Goal: Information Seeking & Learning: Learn about a topic

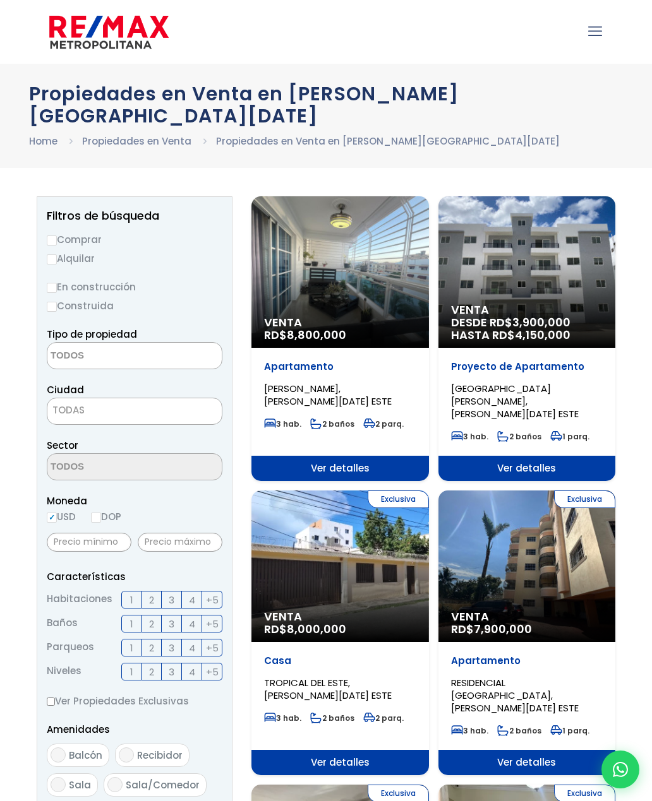
select select
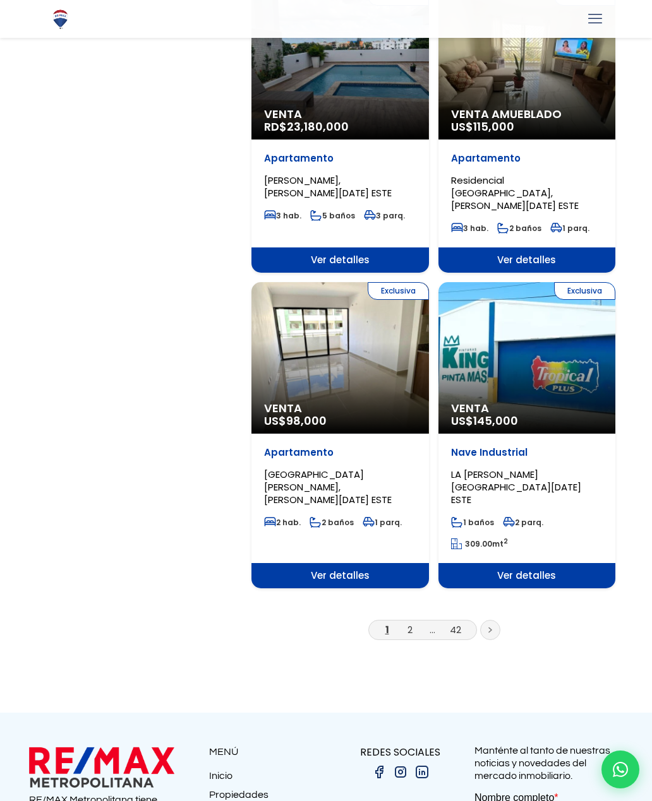
scroll to position [1976, 0]
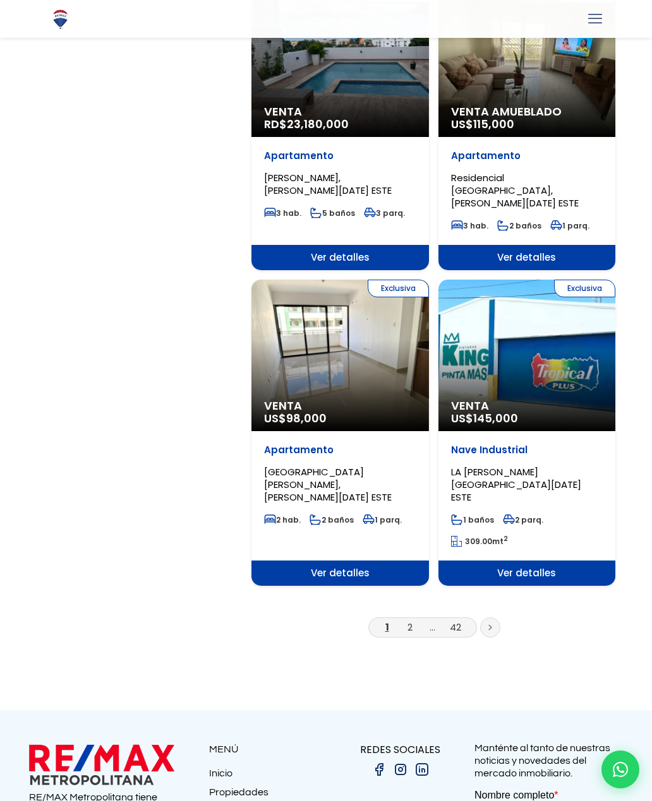
click at [496, 618] on link at bounding box center [490, 628] width 20 height 20
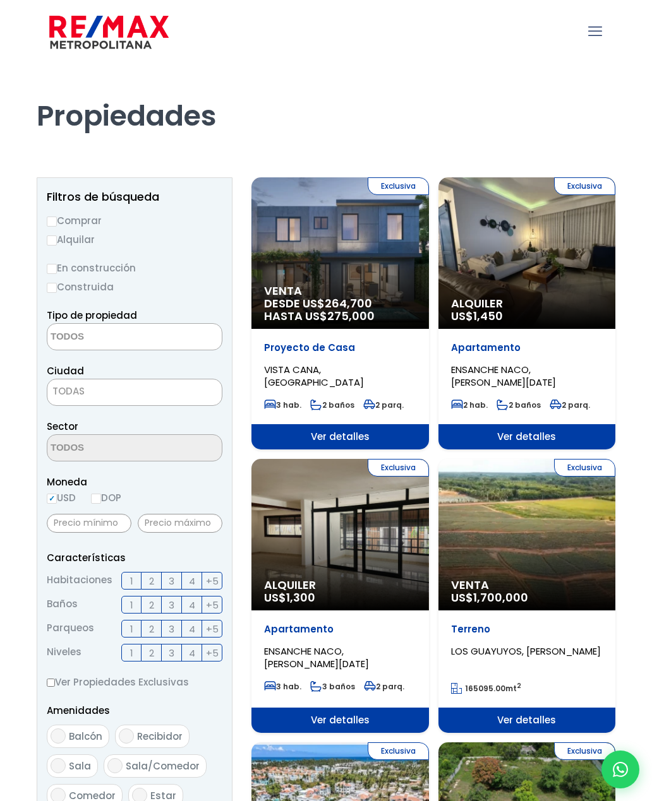
click at [206, 327] on span at bounding box center [135, 336] width 176 height 27
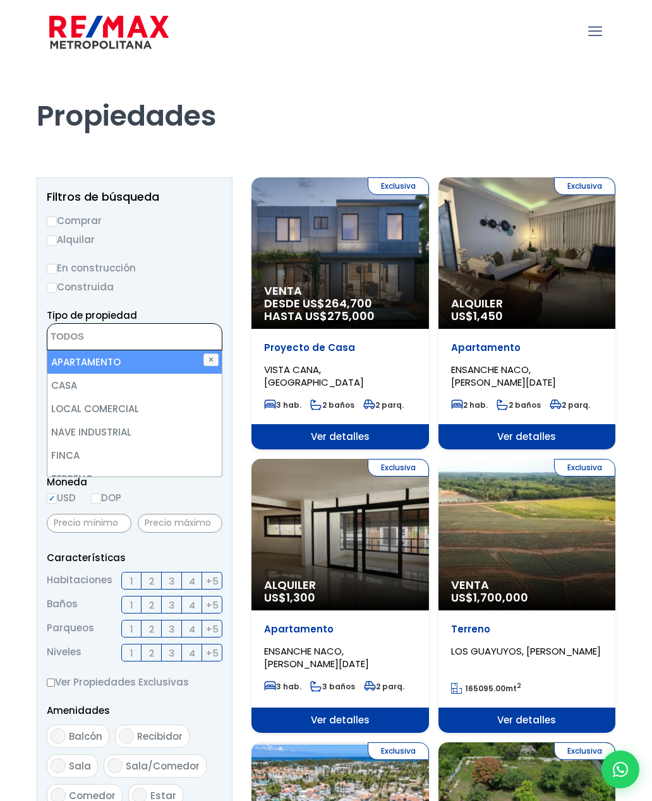
click at [181, 359] on li "APARTAMENTO" at bounding box center [134, 362] width 174 height 23
select select "apartment"
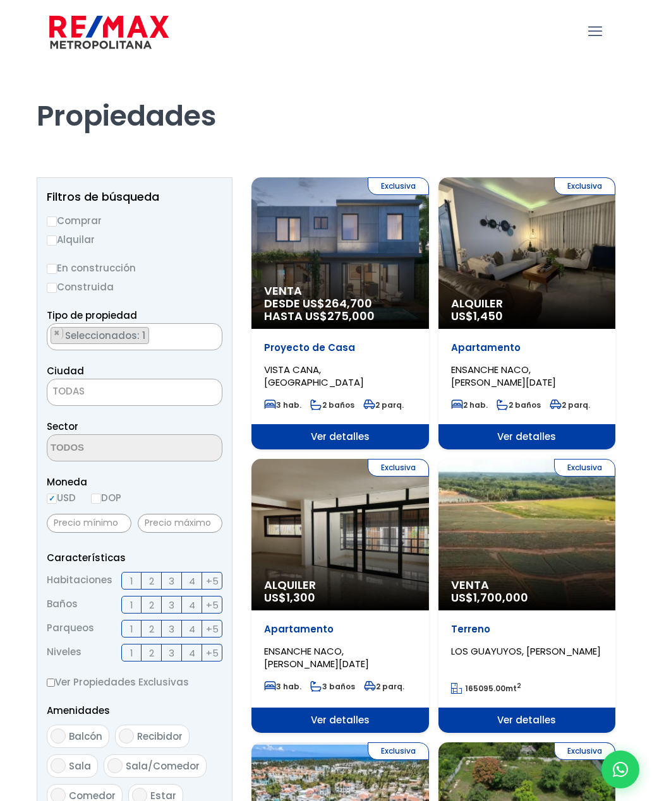
click at [186, 390] on span "TODAS" at bounding box center [134, 392] width 174 height 18
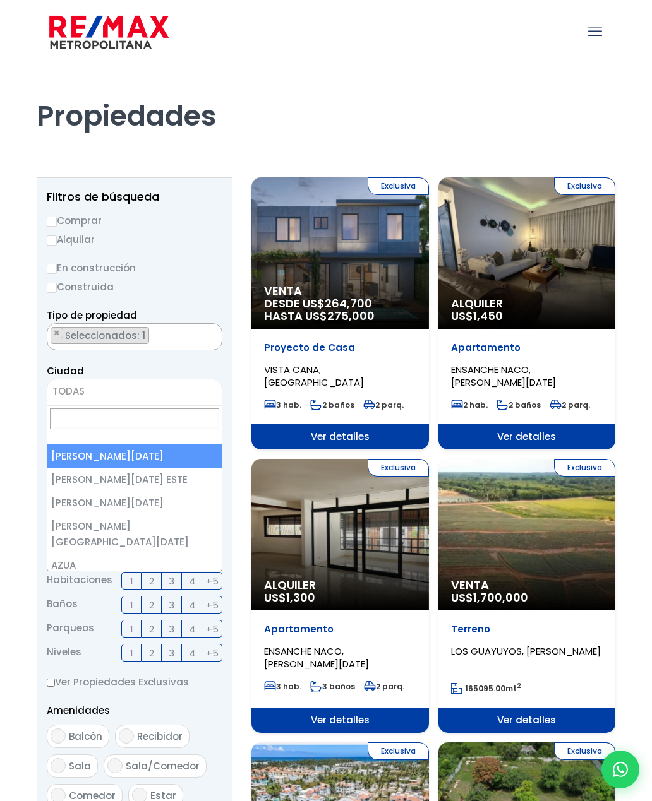
click at [232, 270] on aside "Filtros de búsqueda Comprar Alquilar En construcción Construida Tipo de propied…" at bounding box center [135, 607] width 196 height 860
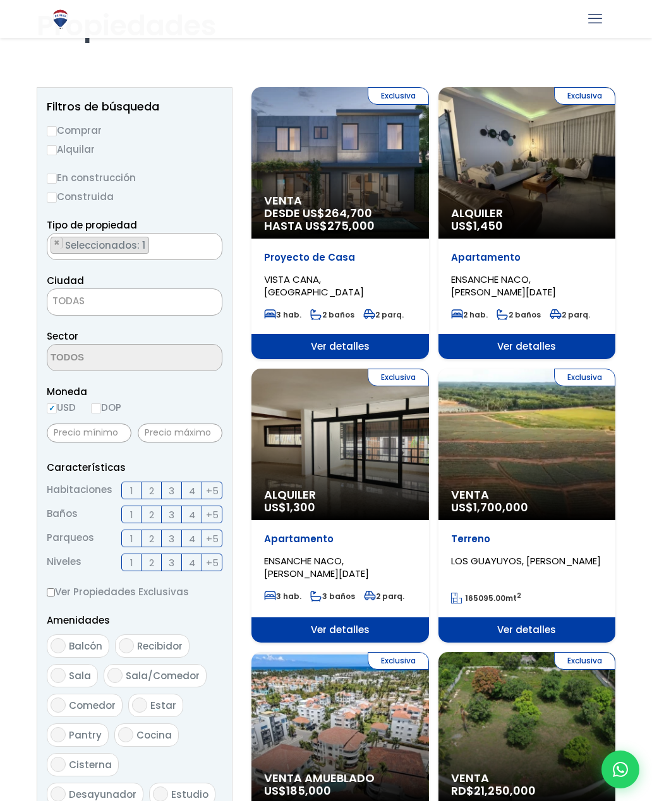
scroll to position [97, 0]
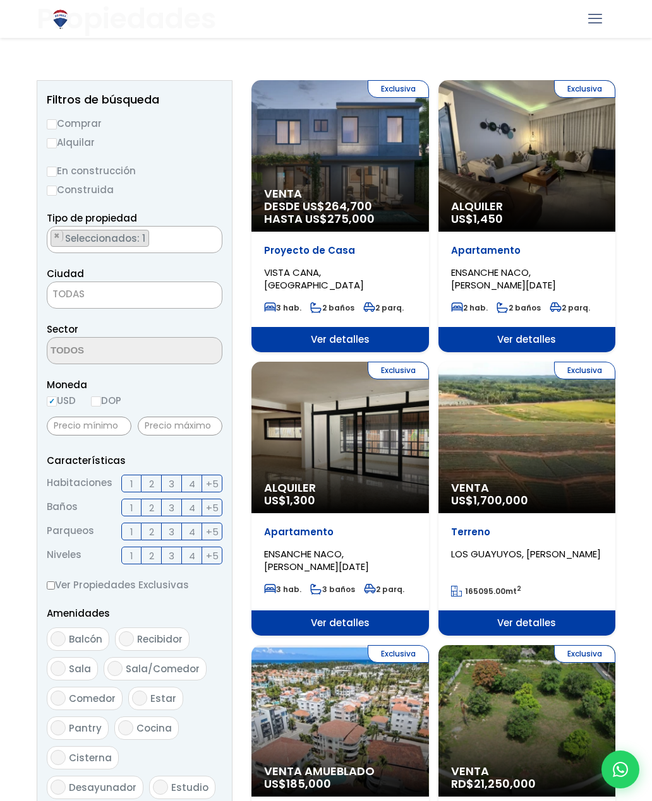
click at [107, 393] on label "DOP" at bounding box center [106, 401] width 30 height 16
click at [0, 0] on input "DOP" at bounding box center [0, 0] width 0 height 0
click at [101, 402] on input "DOP" at bounding box center [96, 402] width 10 height 10
radio input "true"
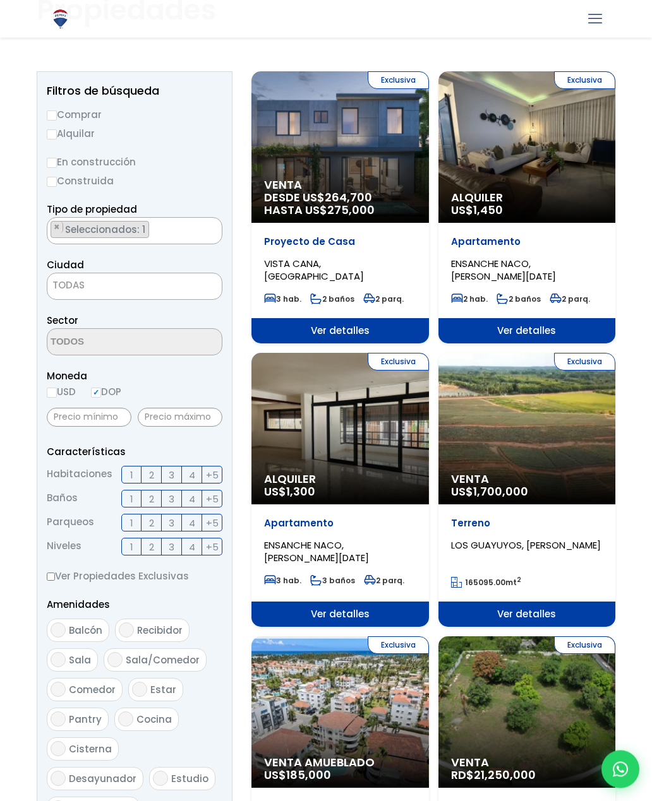
scroll to position [124, 0]
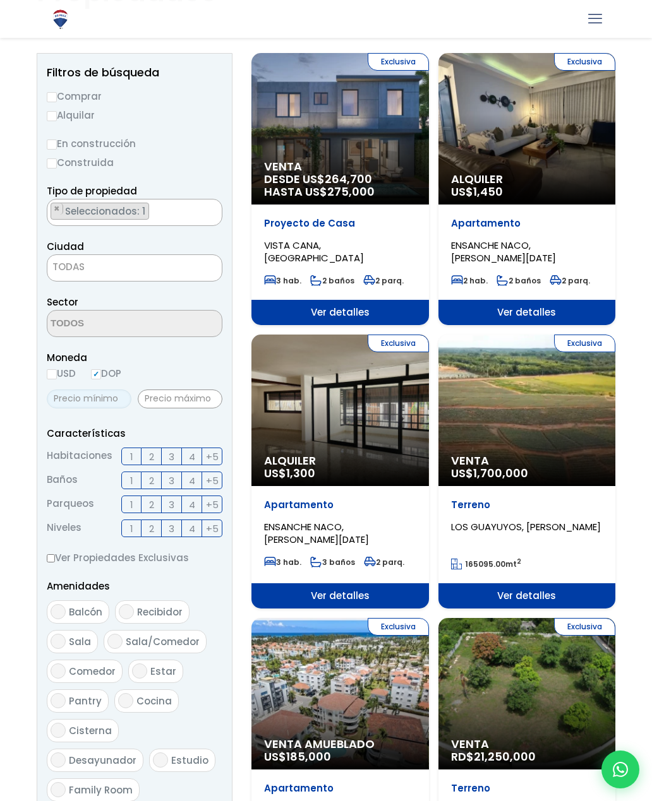
click at [110, 398] on input "text" at bounding box center [89, 399] width 85 height 19
type input "1"
type input "2,000,000"
click at [188, 399] on input "text" at bounding box center [180, 399] width 85 height 19
type input "2,000,000"
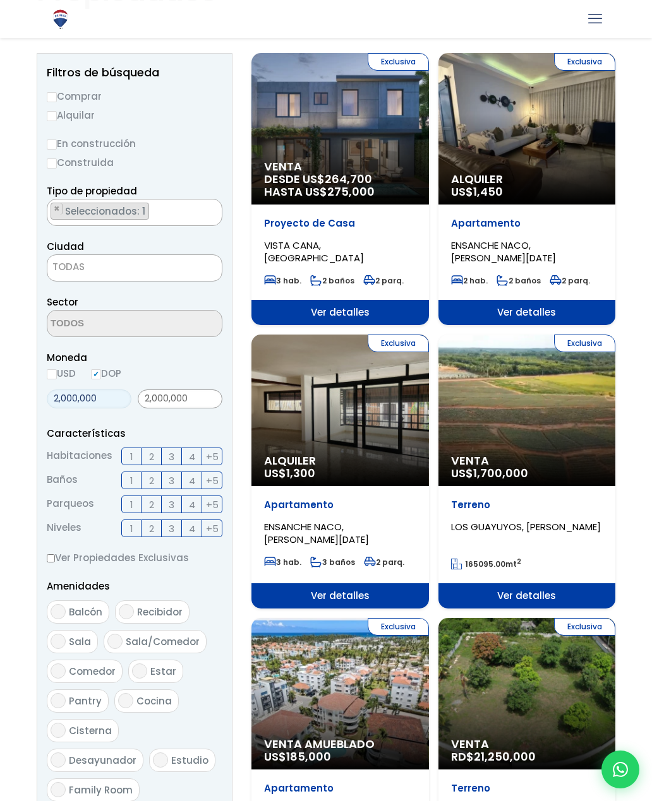
click at [66, 393] on input "2,000,000" at bounding box center [89, 399] width 85 height 19
click at [111, 402] on input "2,000,000" at bounding box center [89, 399] width 85 height 19
type input "2"
type input "0"
type input "1,700,000"
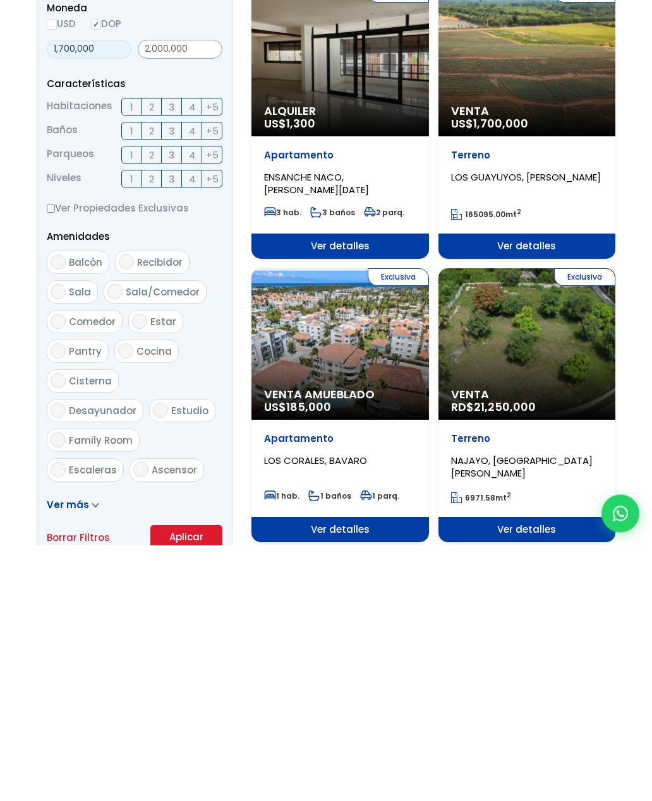
scroll to position [256, 0]
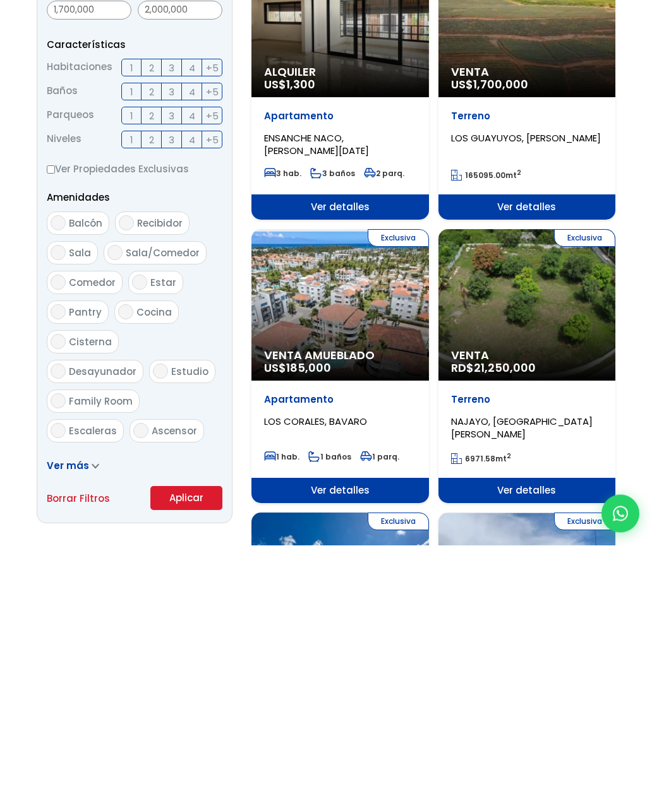
click at [183, 743] on button "Aplicar" at bounding box center [186, 755] width 72 height 24
